Goal: Information Seeking & Learning: Learn about a topic

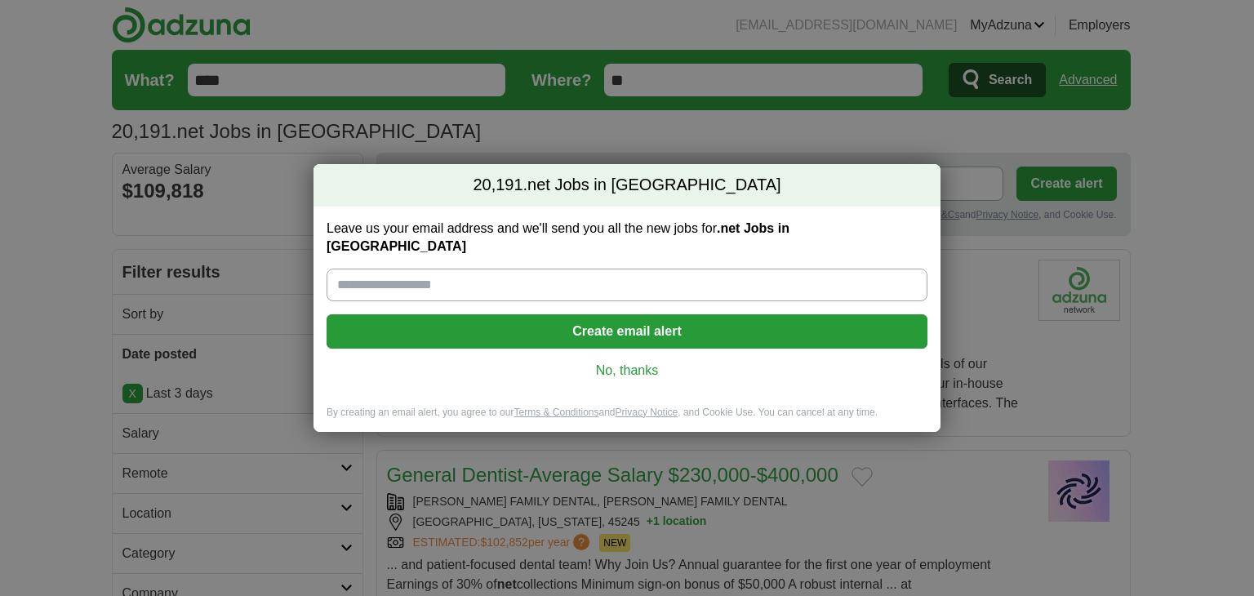
click at [619, 367] on link "No, thanks" at bounding box center [627, 371] width 575 height 18
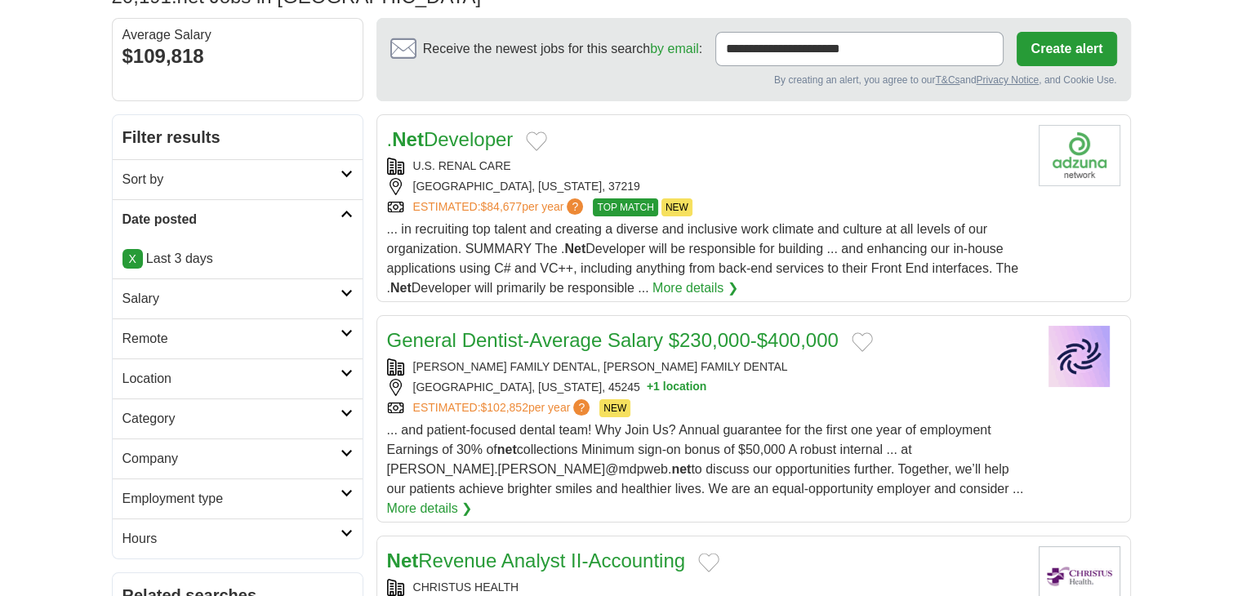
scroll to position [163, 0]
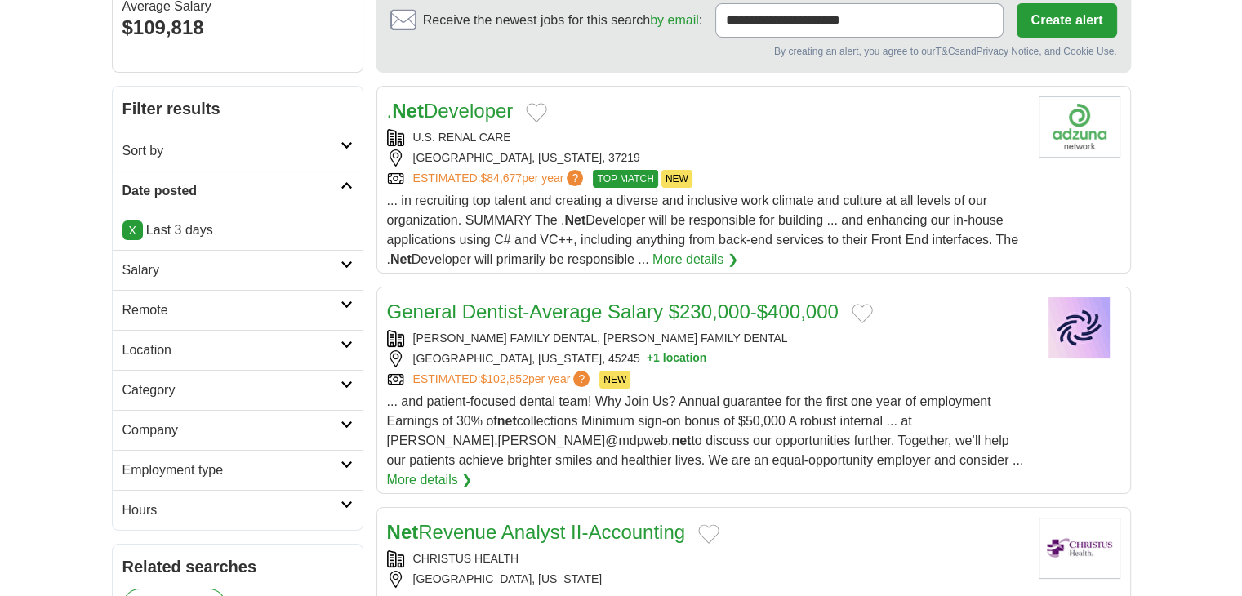
click at [170, 281] on link "Salary" at bounding box center [238, 270] width 250 height 40
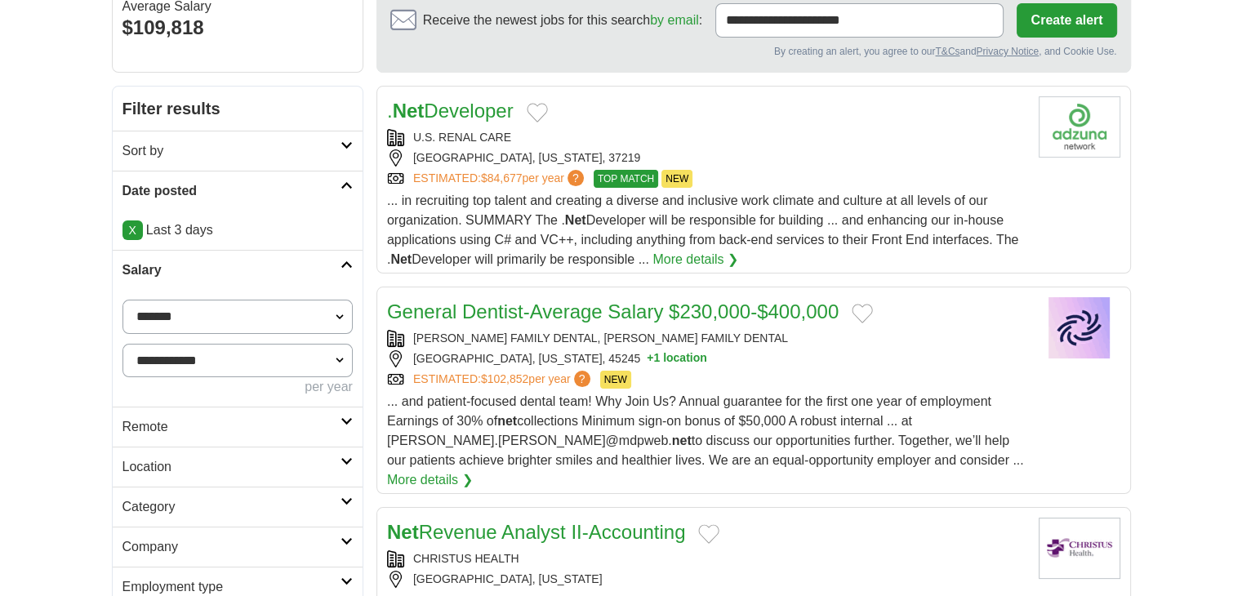
click at [205, 325] on select "**********" at bounding box center [238, 317] width 230 height 34
select select "*****"
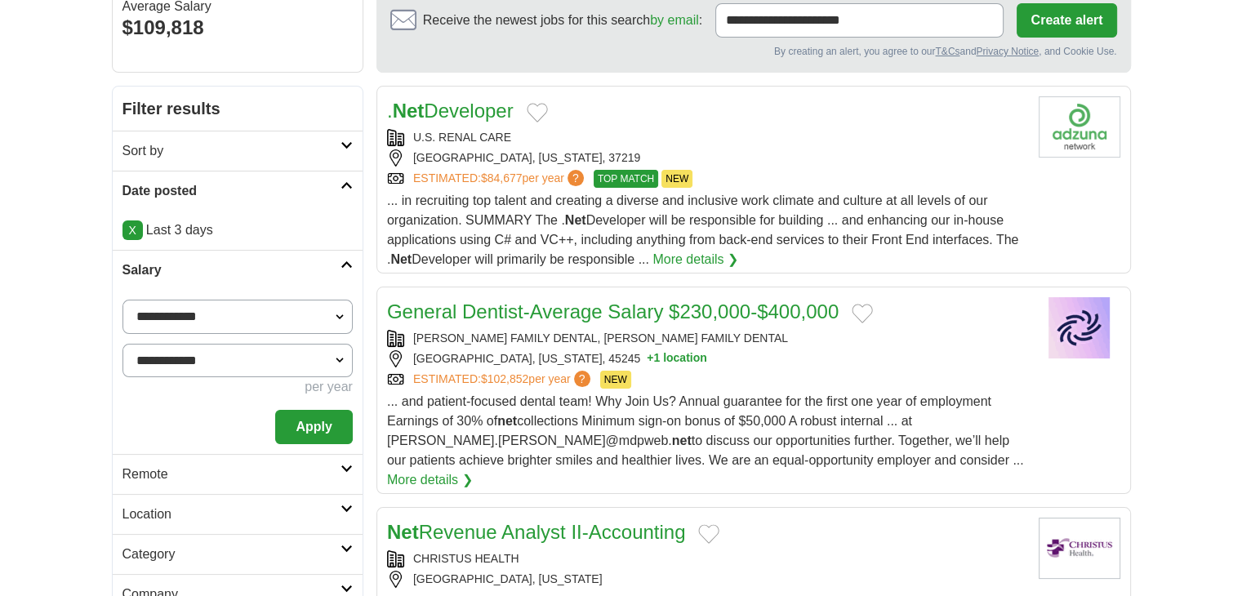
click at [319, 429] on button "Apply" at bounding box center [313, 427] width 77 height 34
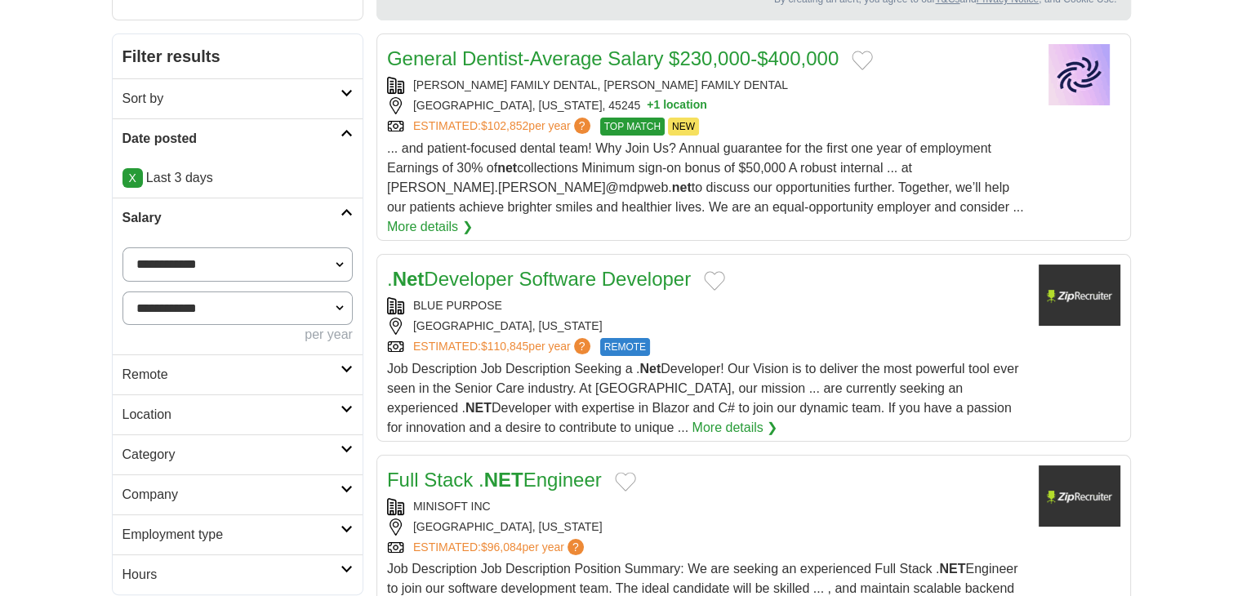
scroll to position [245, 0]
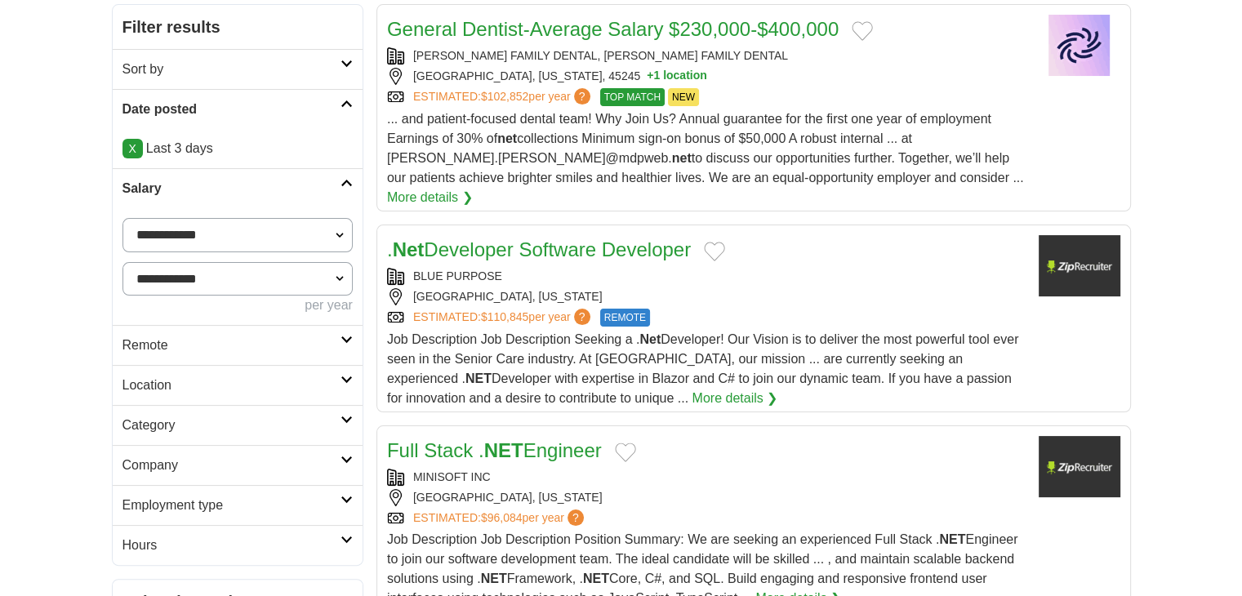
click at [264, 350] on h2 "Remote" at bounding box center [232, 346] width 218 height 20
click at [189, 389] on link "Remote jobs" at bounding box center [160, 384] width 74 height 14
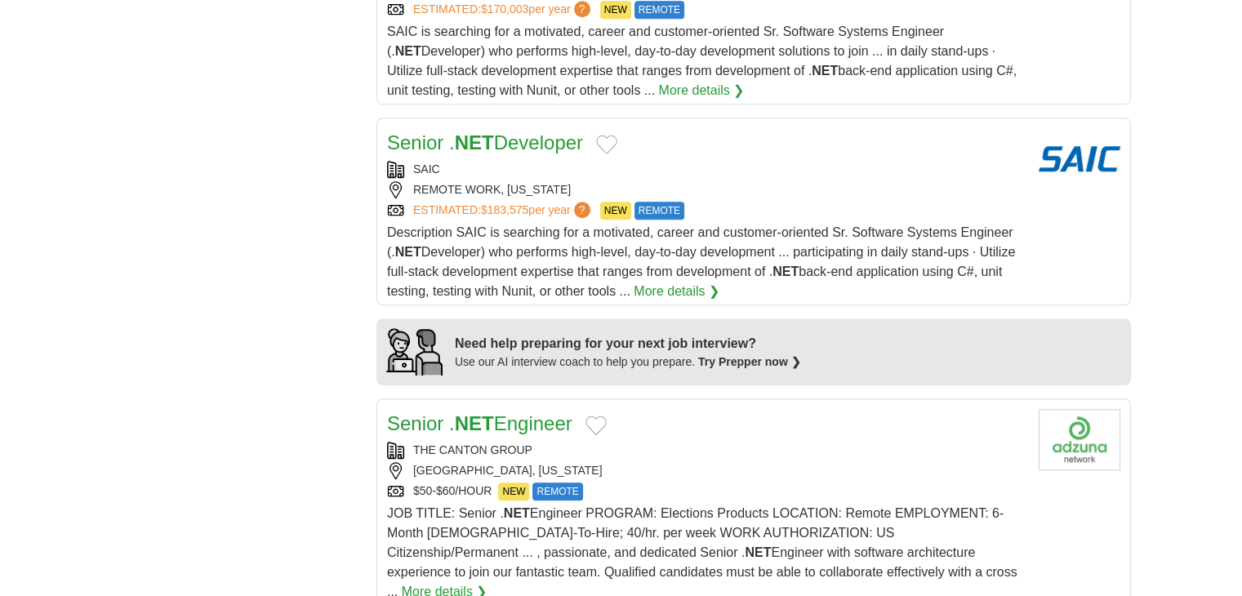
scroll to position [1307, 0]
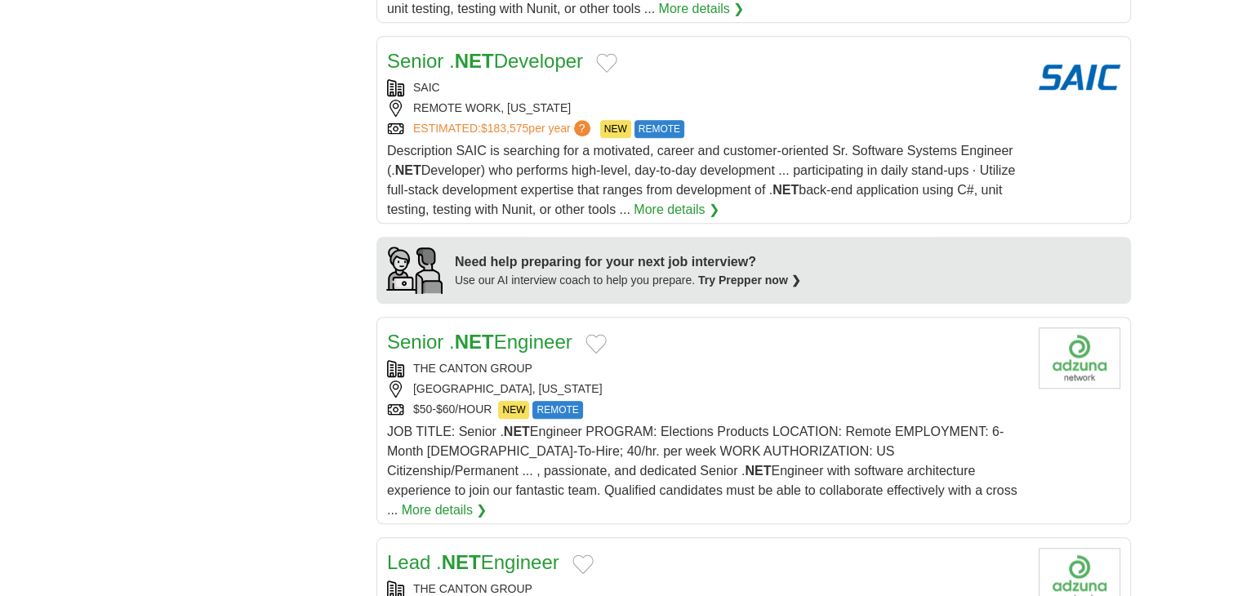
click at [536, 331] on link "Senior . NET Engineer" at bounding box center [479, 342] width 185 height 22
click at [663, 381] on div "BALTIMORE, MARYLAND" at bounding box center [706, 389] width 639 height 17
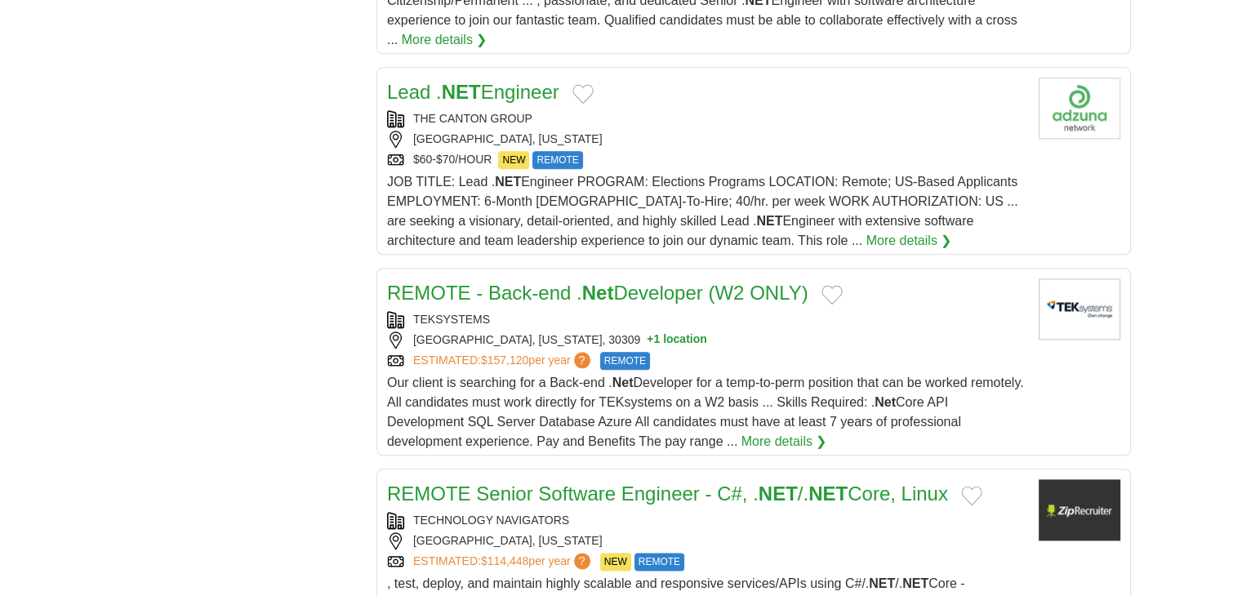
scroll to position [1878, 0]
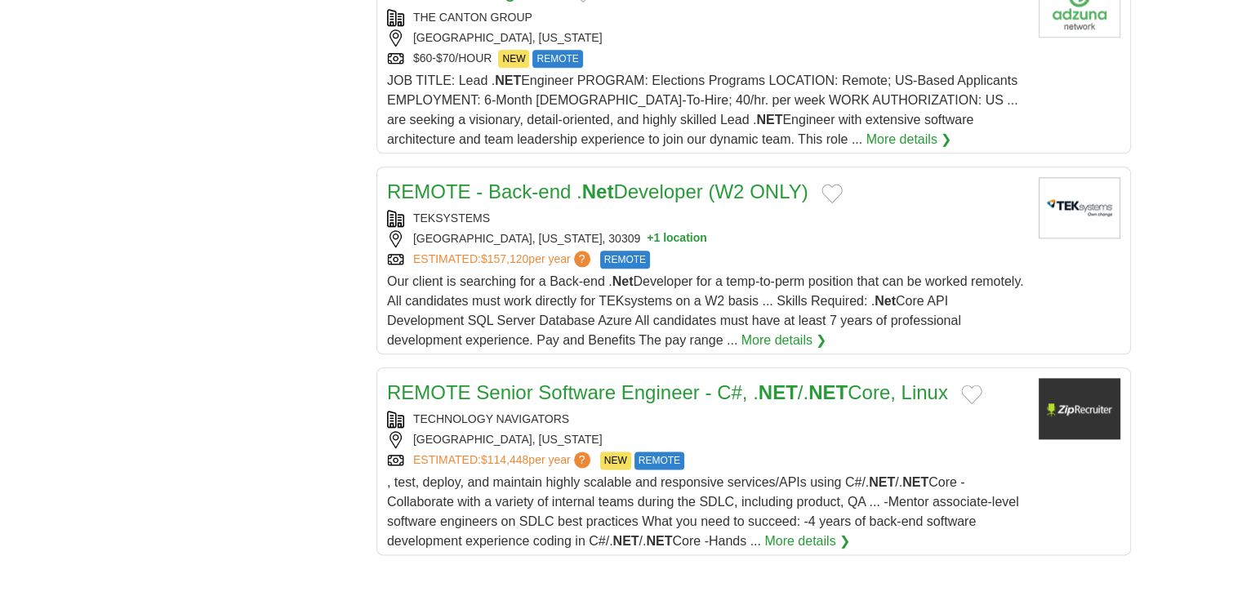
click at [760, 452] on div "ESTIMATED: $114,448 per year ? NEW REMOTE" at bounding box center [706, 461] width 639 height 18
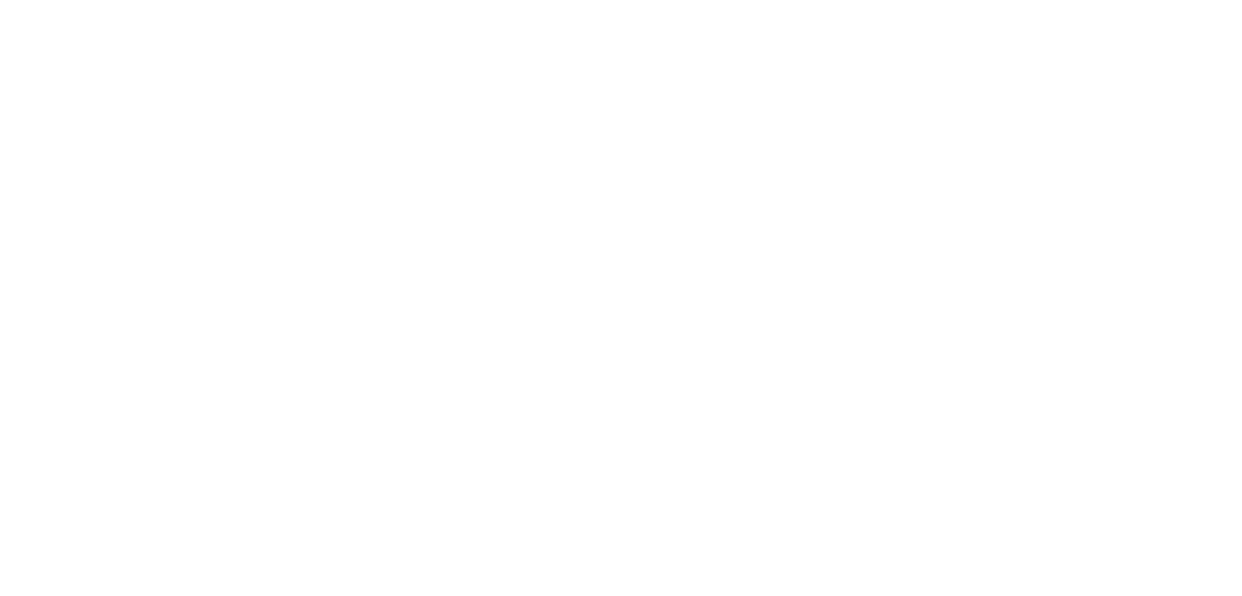
scroll to position [3185, 0]
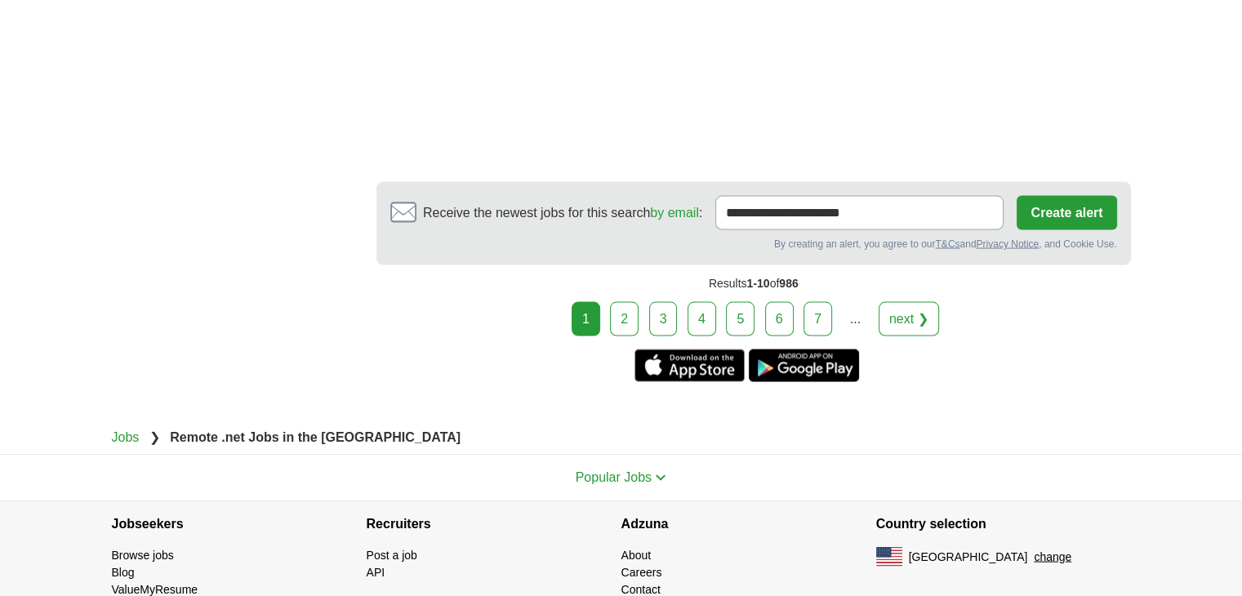
click at [626, 302] on link "2" at bounding box center [624, 319] width 29 height 34
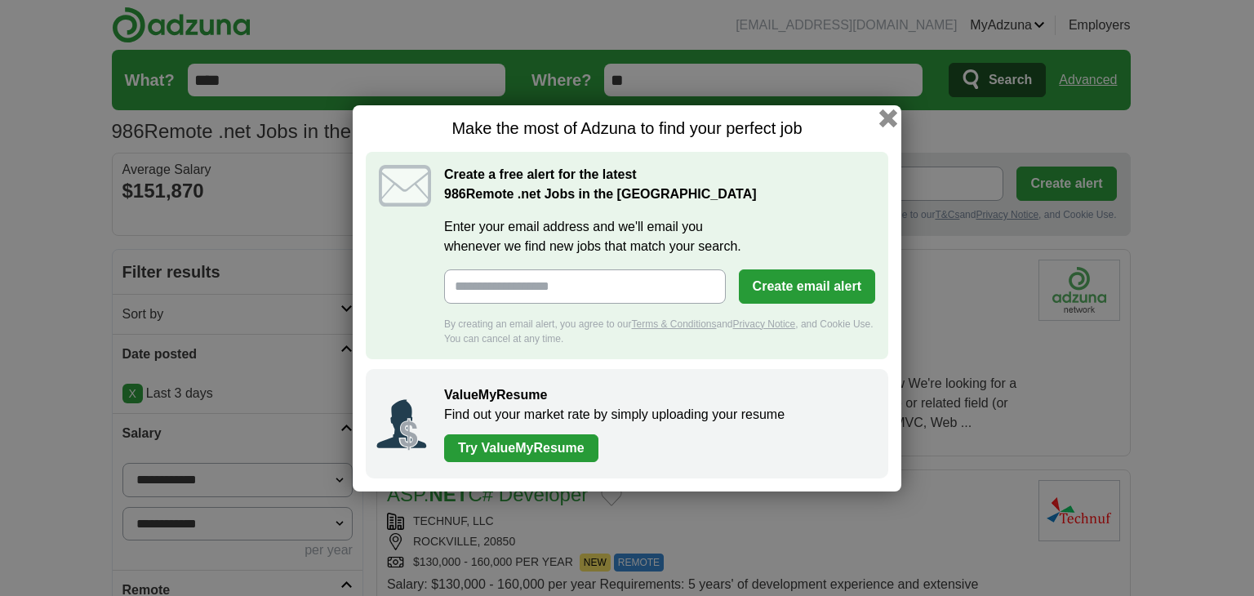
click at [891, 120] on button "button" at bounding box center [889, 118] width 18 height 18
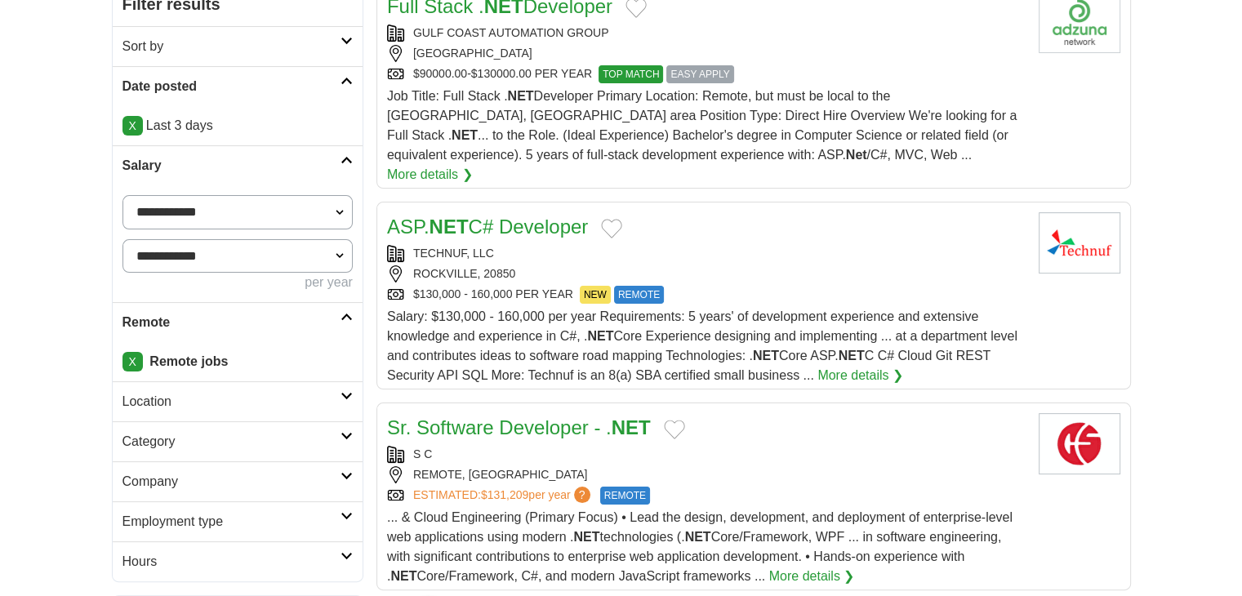
scroll to position [327, 0]
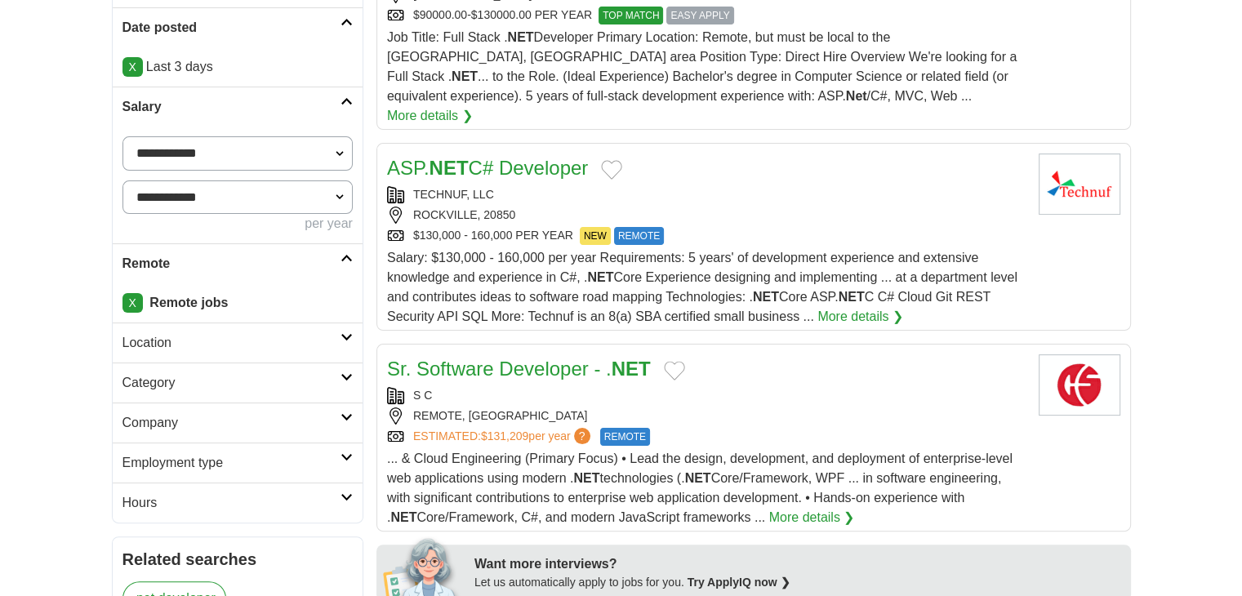
click at [724, 428] on div "ESTIMATED: $131,209 per year ? REMOTE" at bounding box center [706, 437] width 639 height 18
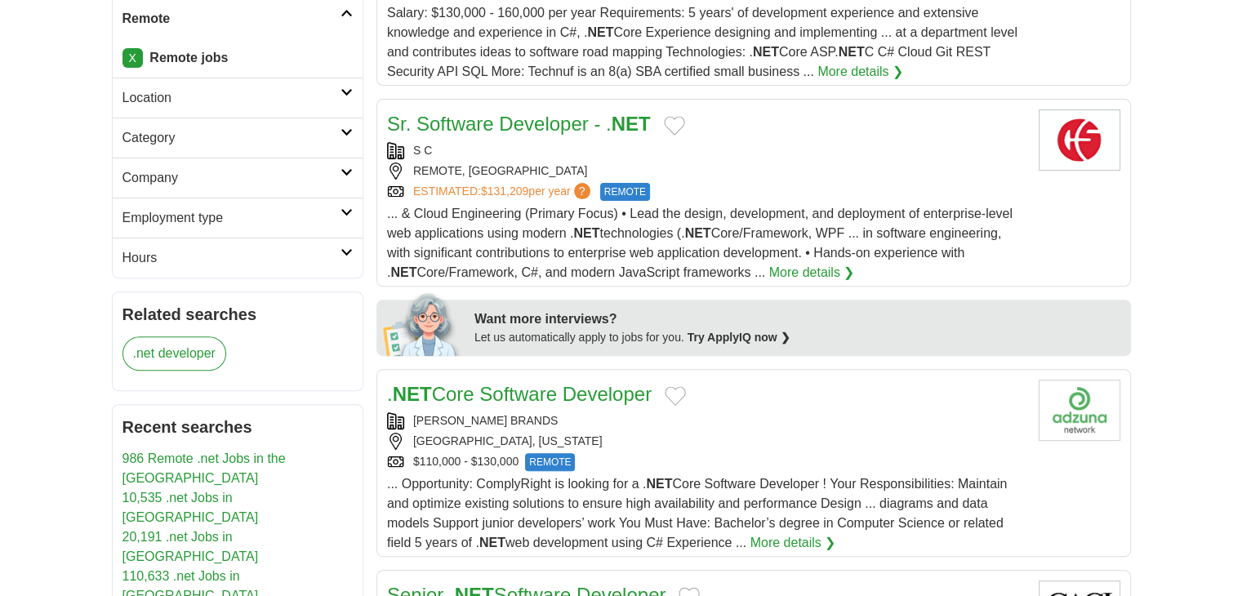
scroll to position [653, 0]
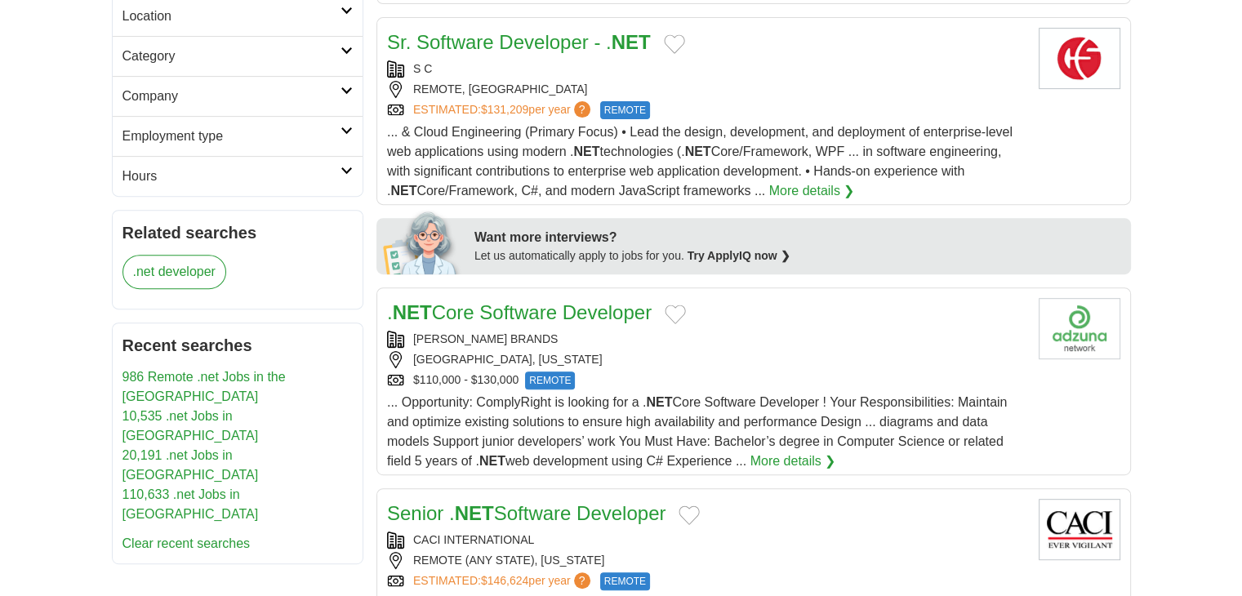
click at [662, 331] on div "[PERSON_NAME] BRANDS" at bounding box center [706, 339] width 639 height 17
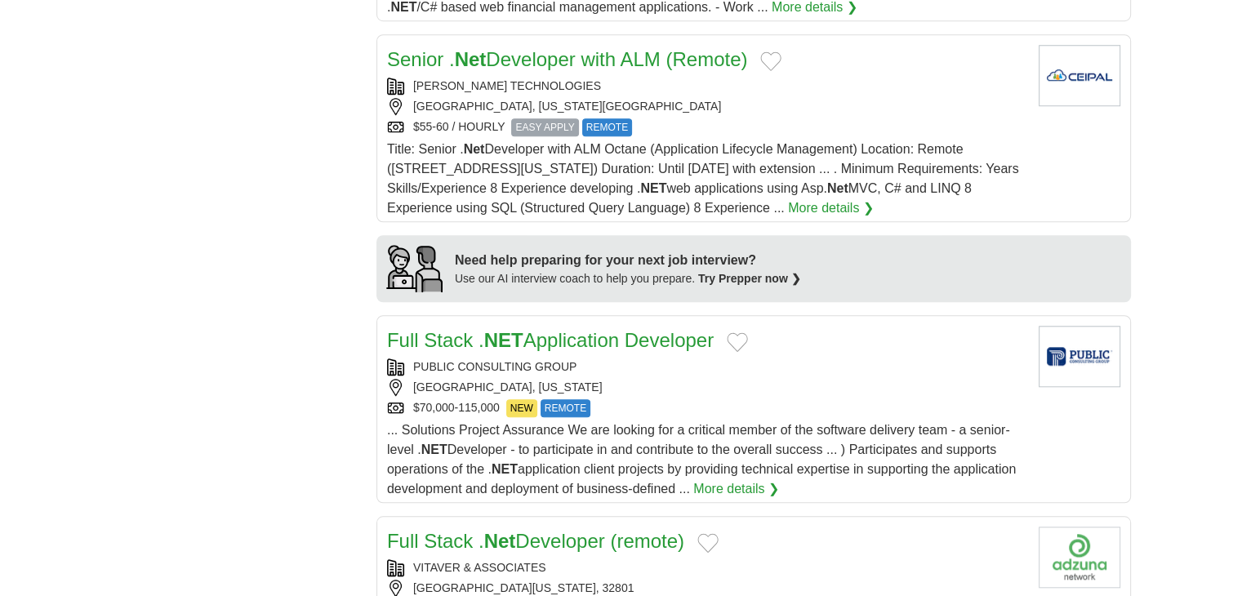
scroll to position [1388, 0]
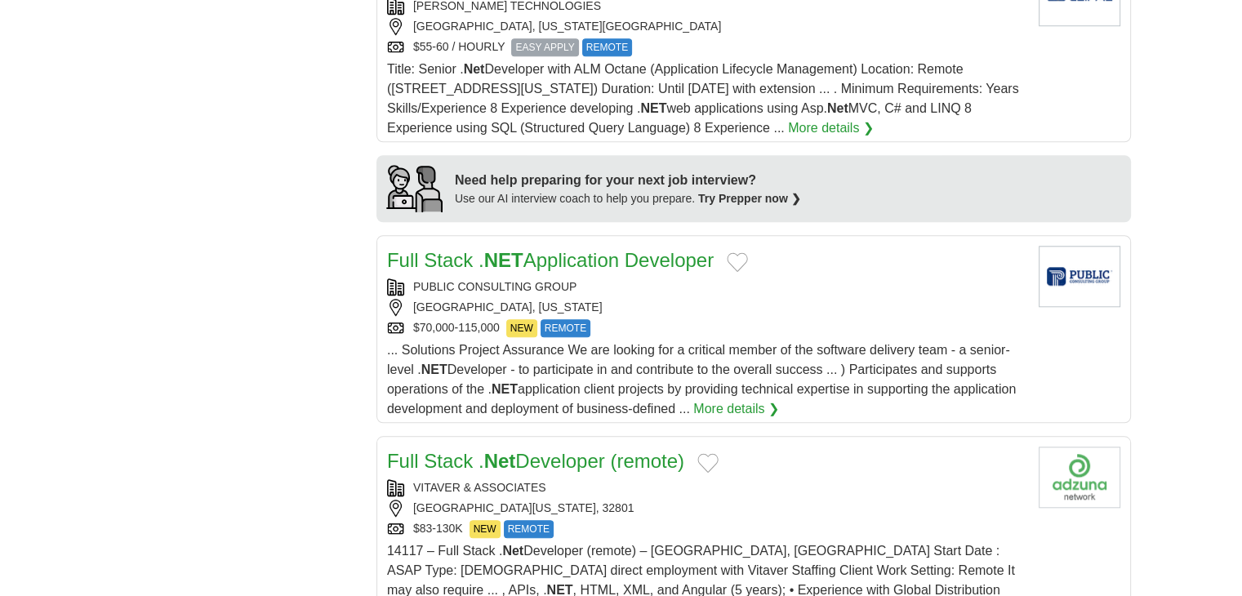
click at [702, 319] on div "$70,000-115,000 NEW REMOTE" at bounding box center [706, 328] width 639 height 18
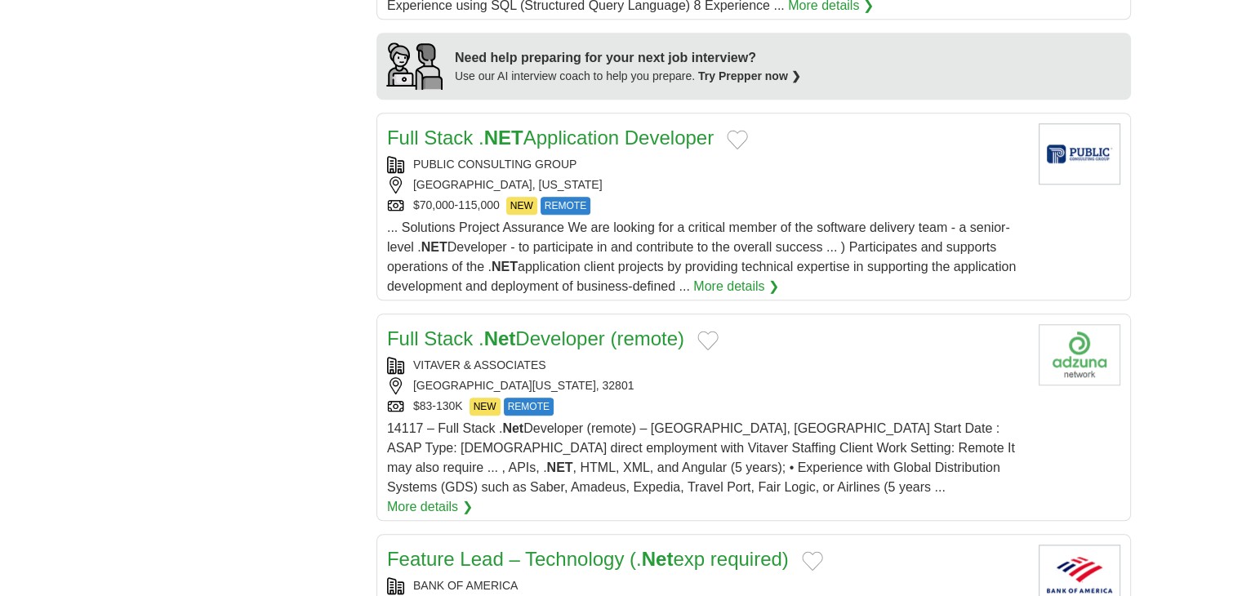
scroll to position [1552, 0]
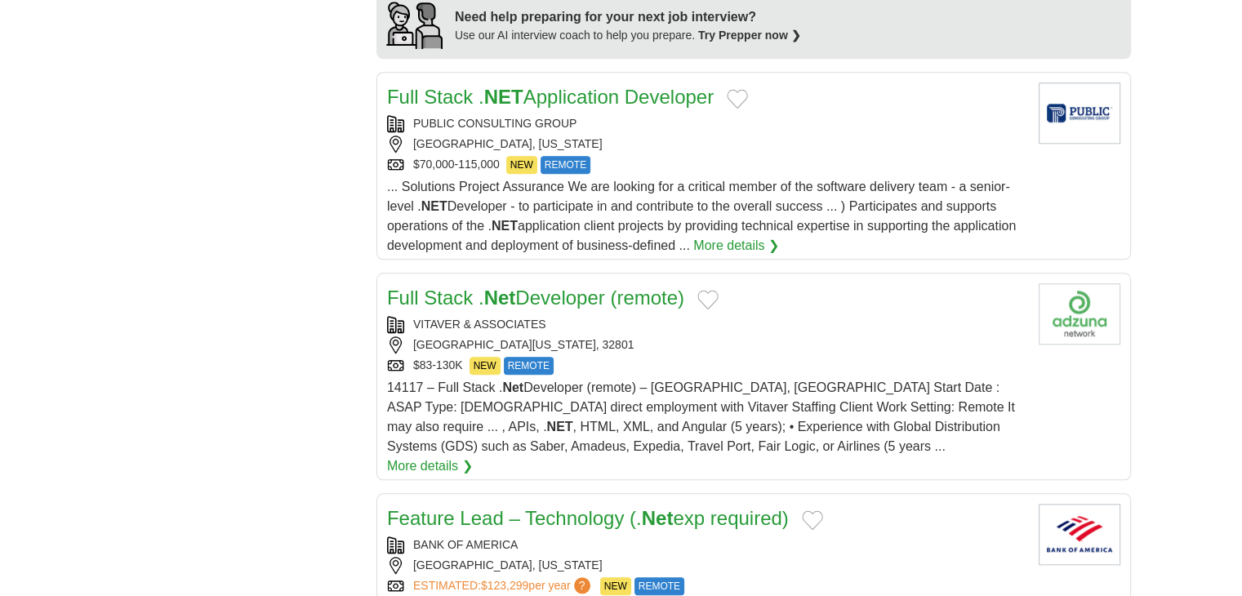
click at [668, 357] on div "$83-130K NEW REMOTE" at bounding box center [706, 366] width 639 height 18
